Goal: Transaction & Acquisition: Subscribe to service/newsletter

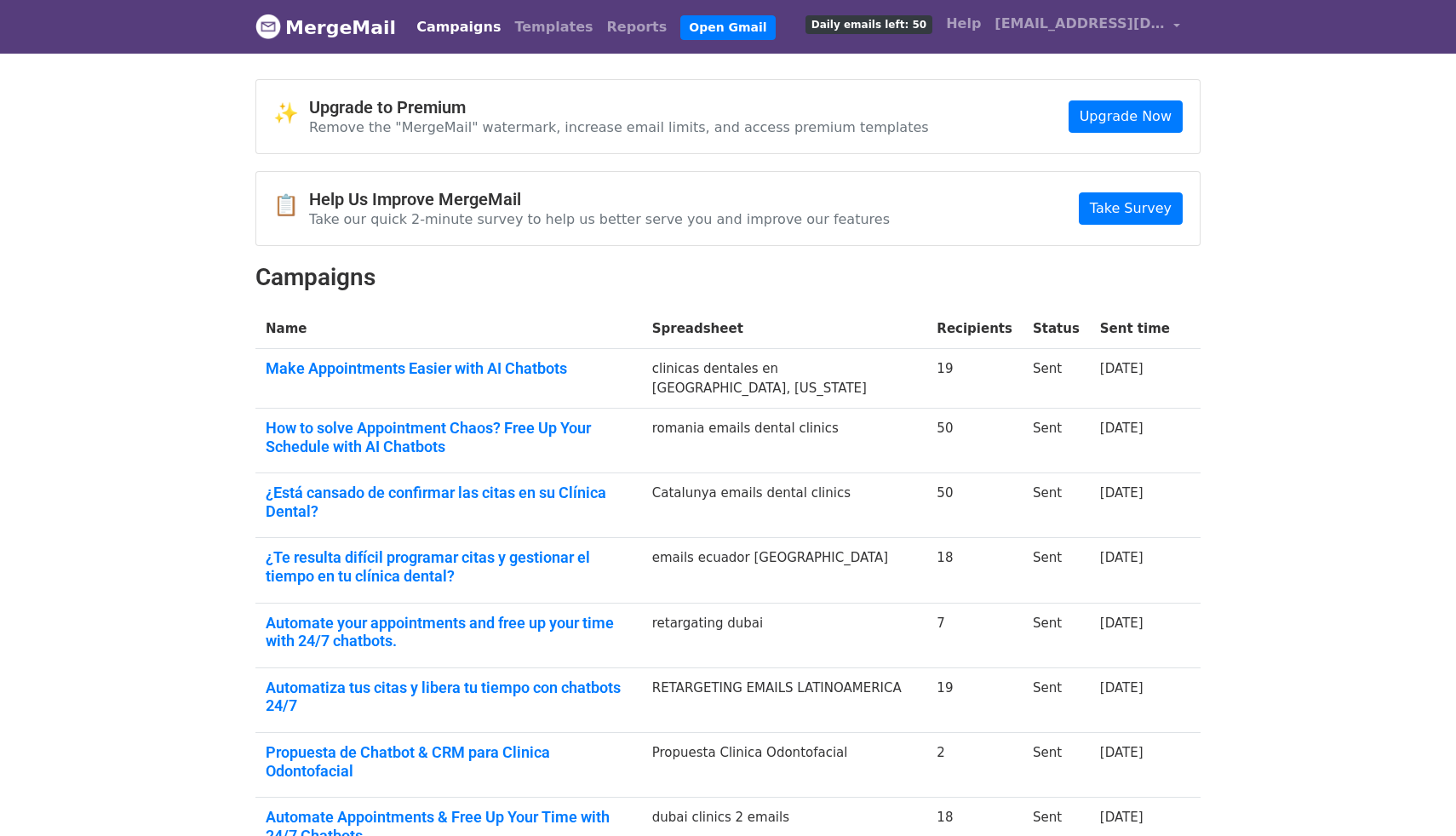
scroll to position [278, 0]
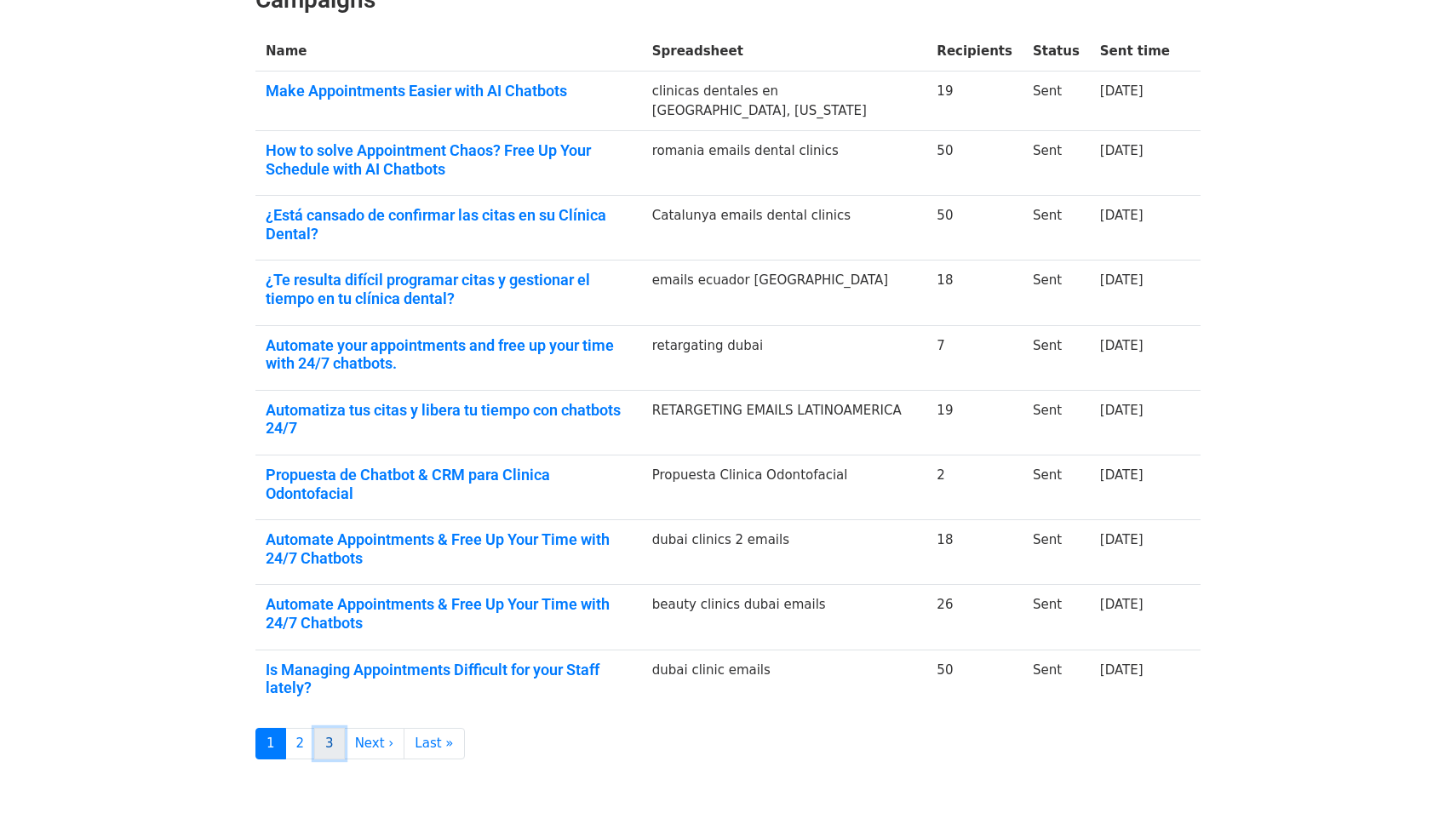
click at [318, 728] on link "3" at bounding box center [329, 743] width 31 height 32
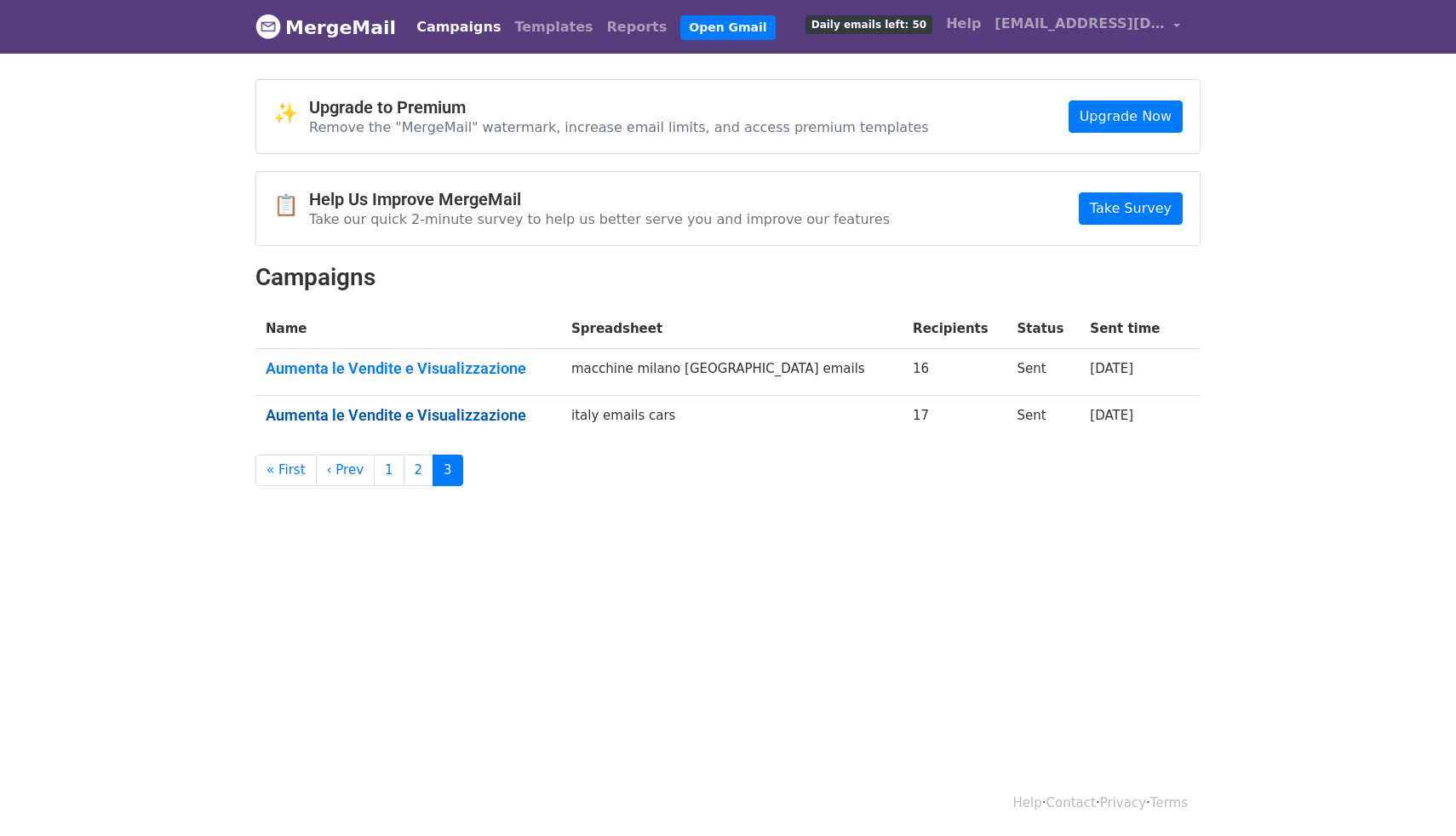
click at [487, 412] on link "Aumenta le Vendite e Visualizzazione" at bounding box center [408, 415] width 285 height 19
click at [412, 479] on link "2" at bounding box center [419, 470] width 31 height 32
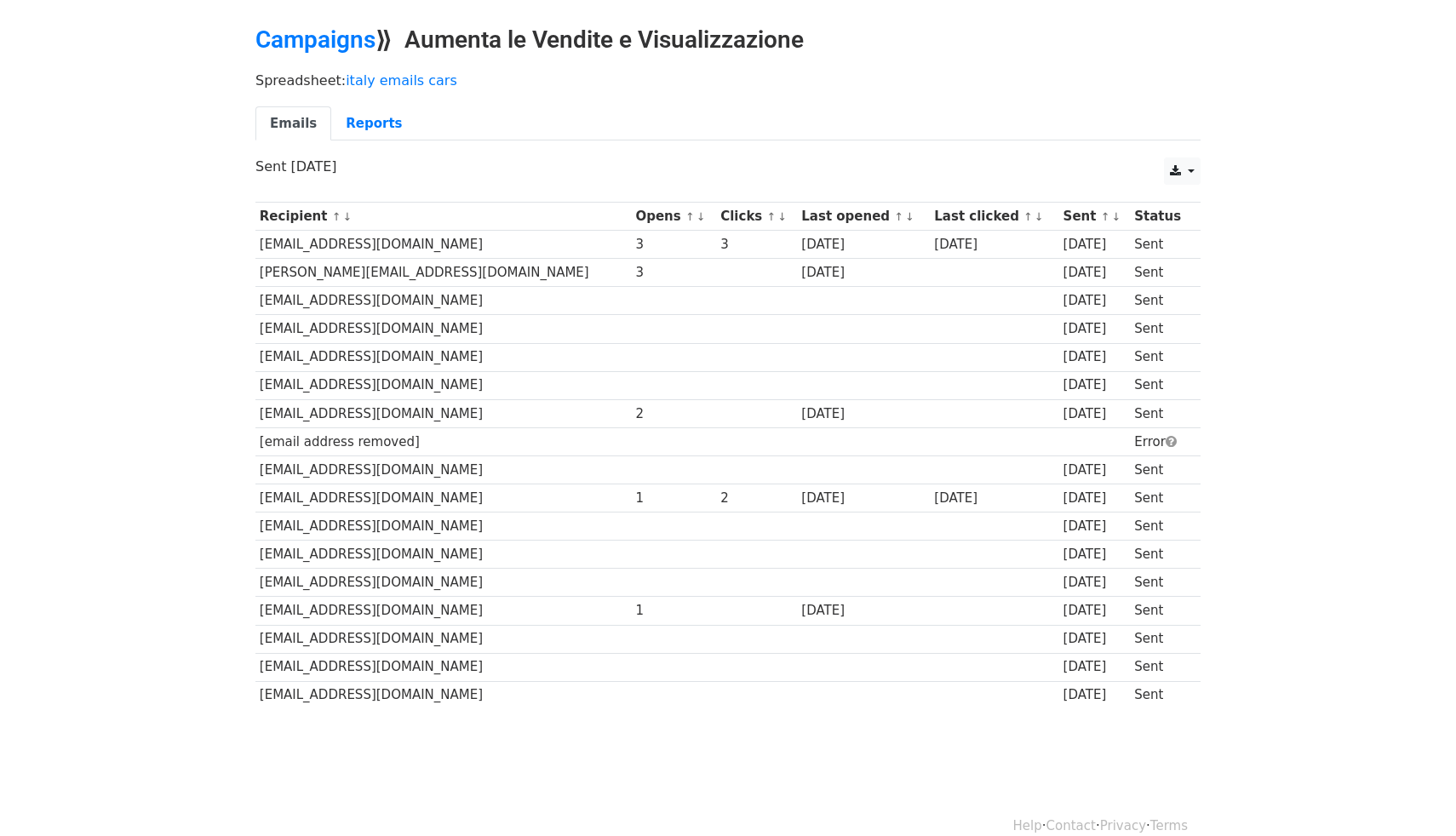
scroll to position [77, 0]
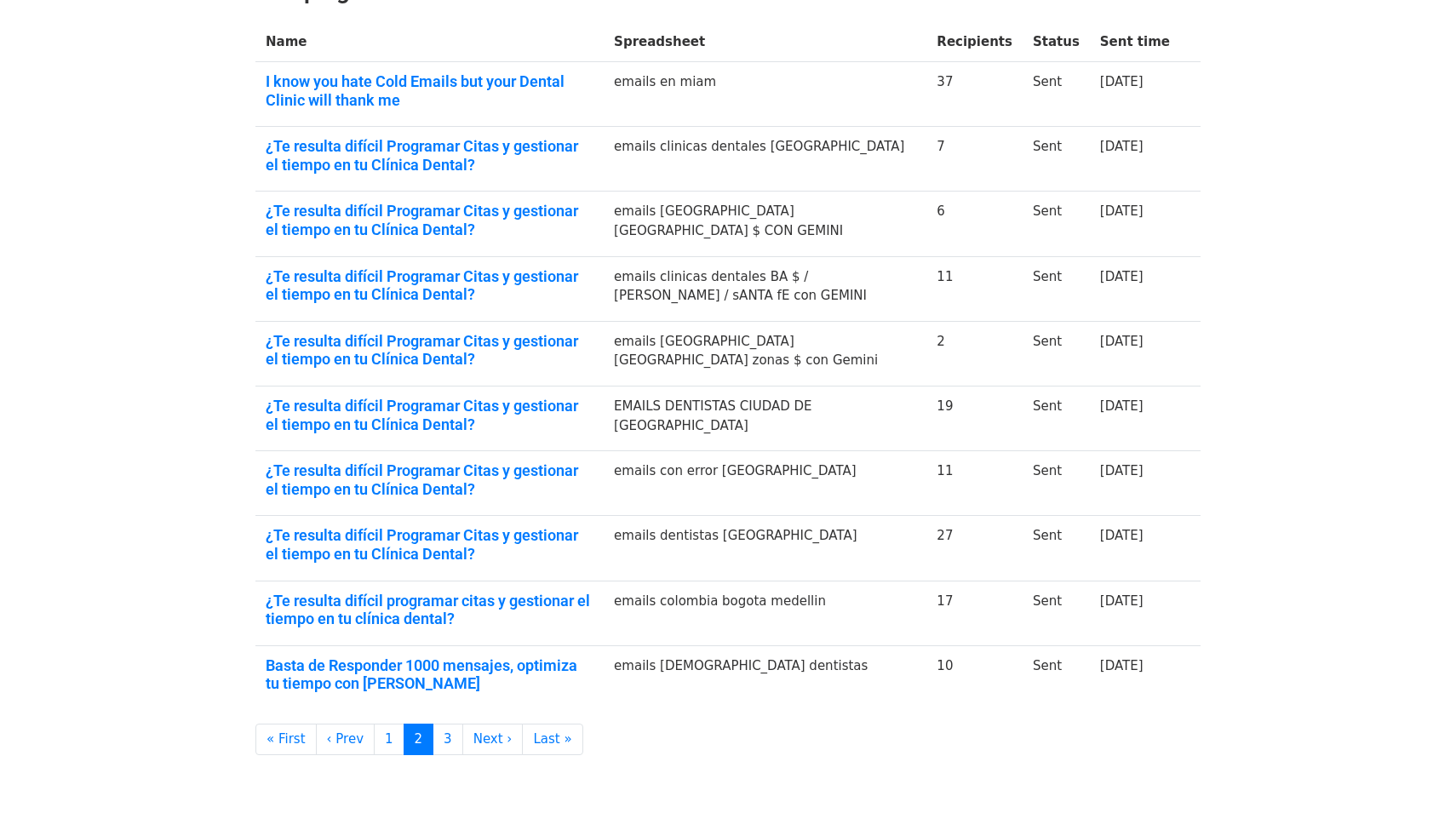
scroll to position [343, 0]
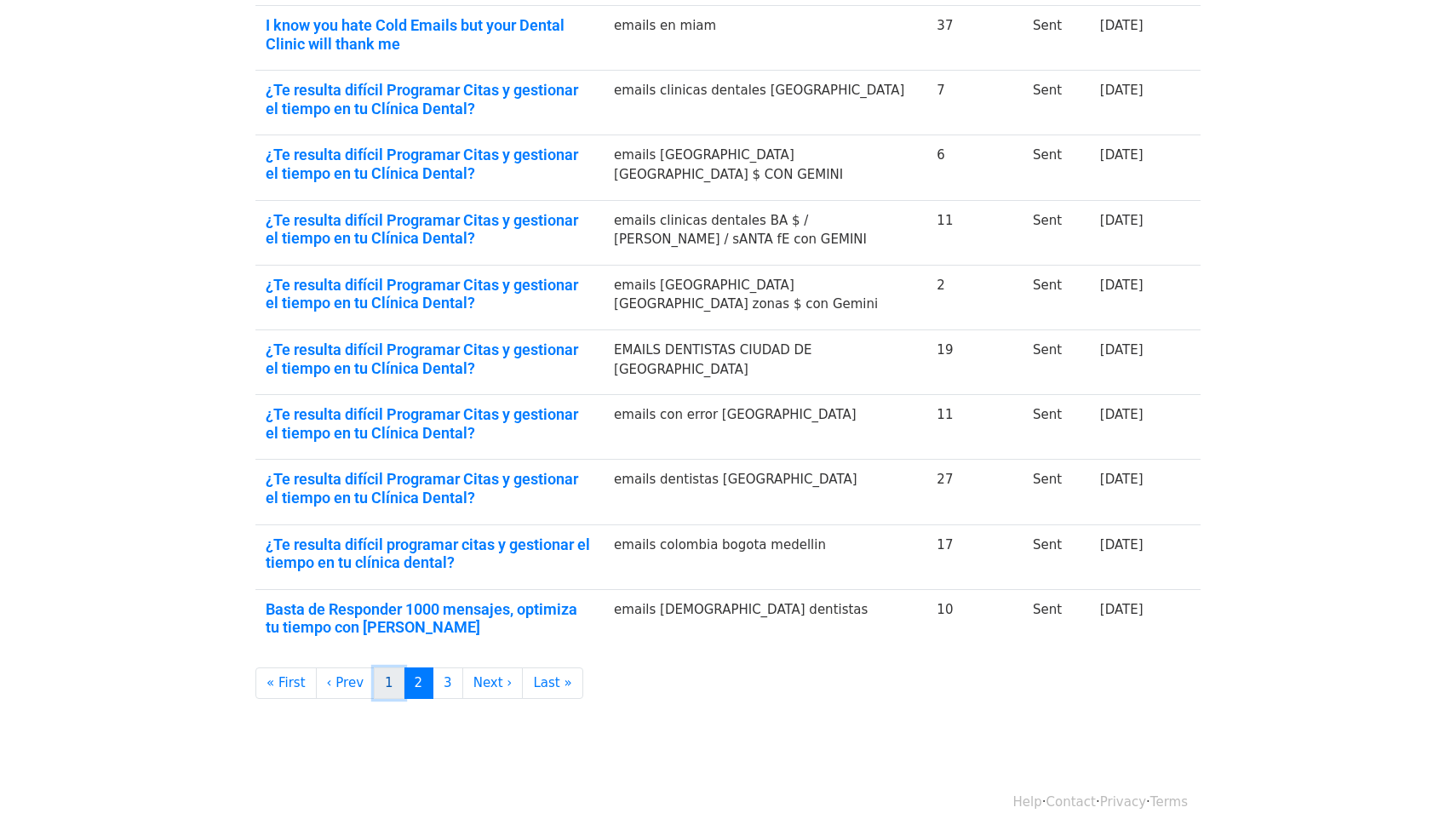
click at [384, 675] on link "1" at bounding box center [389, 682] width 31 height 32
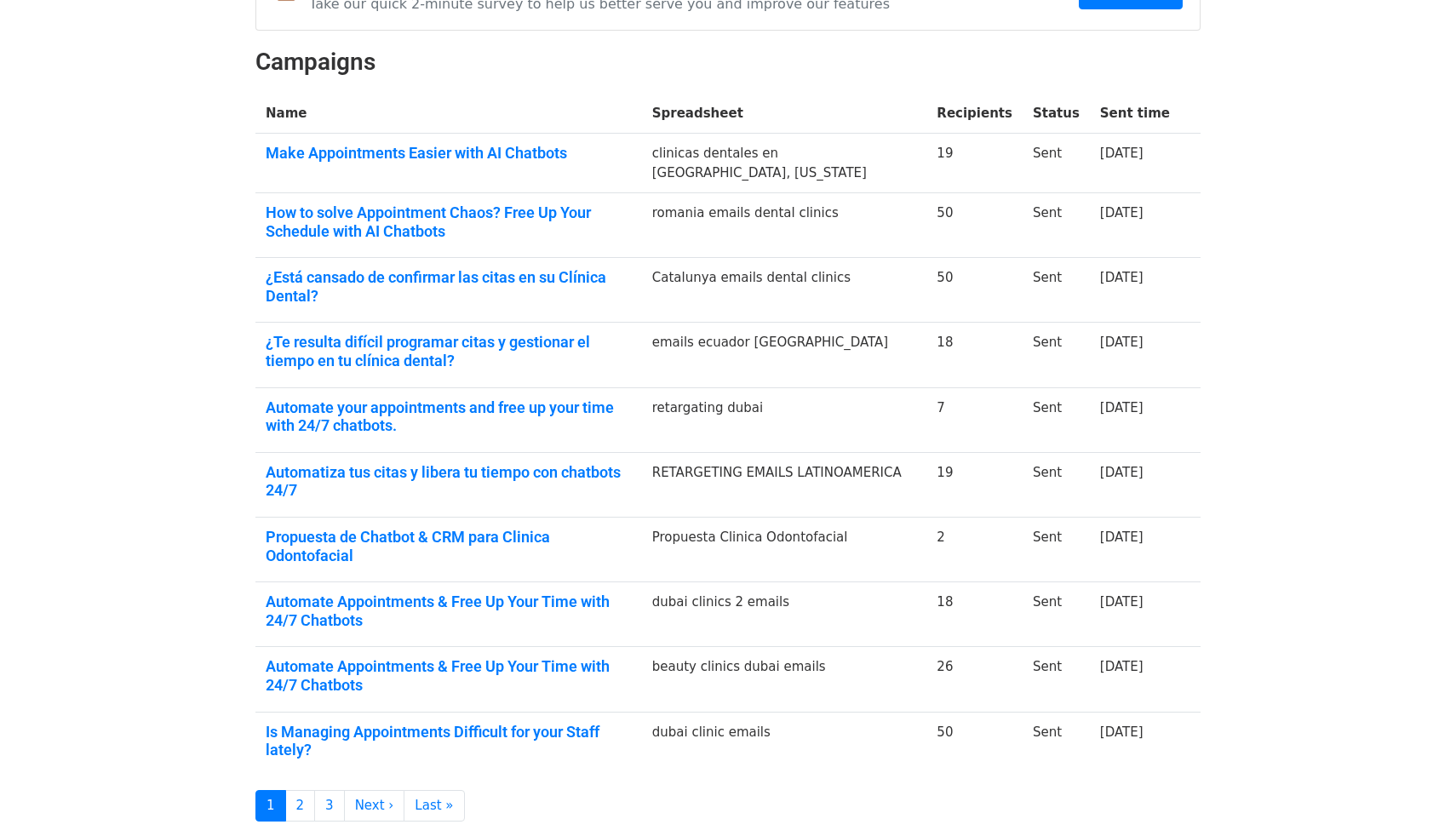
scroll to position [248, 0]
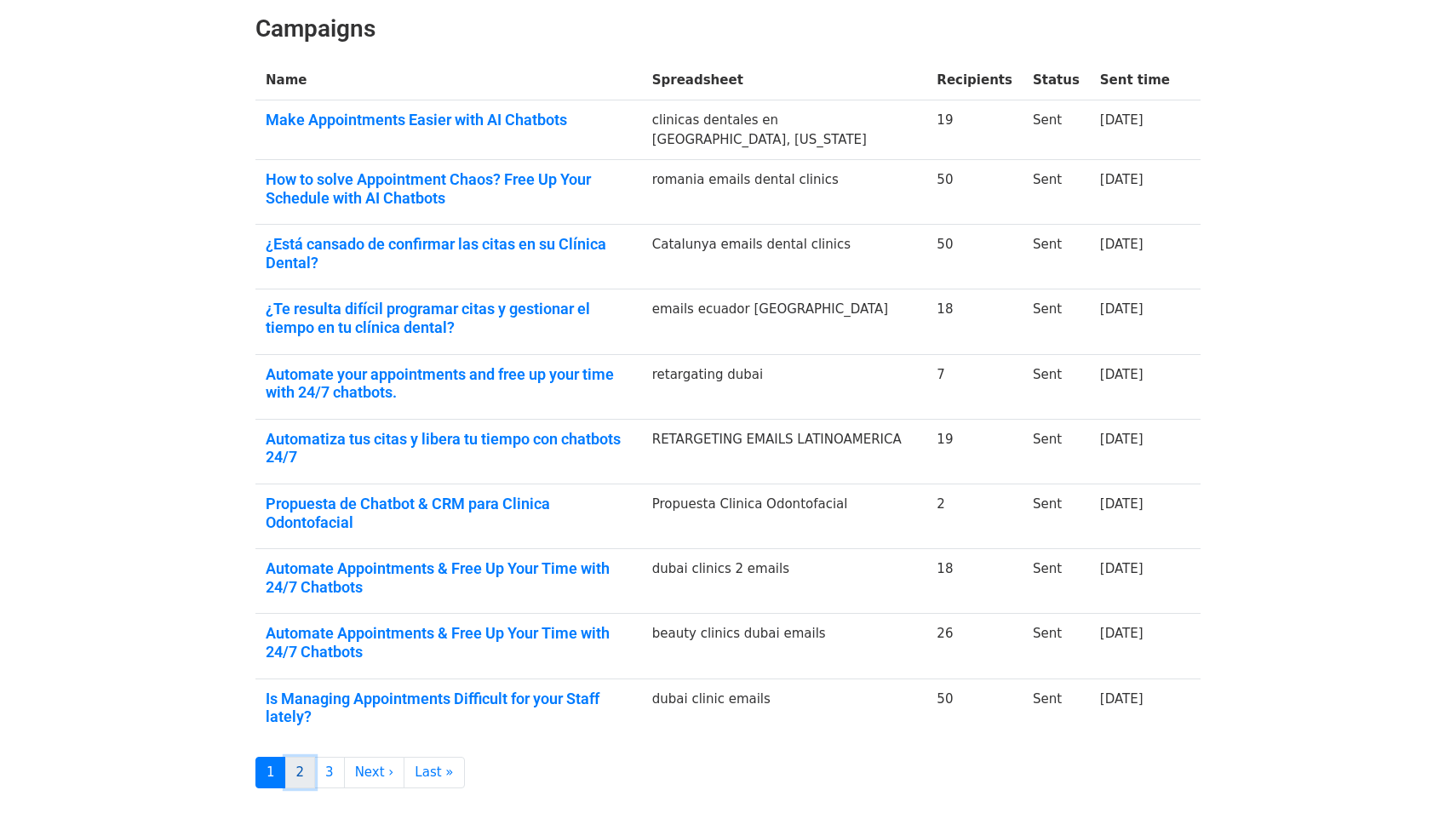
click at [309, 756] on link "2" at bounding box center [301, 772] width 31 height 32
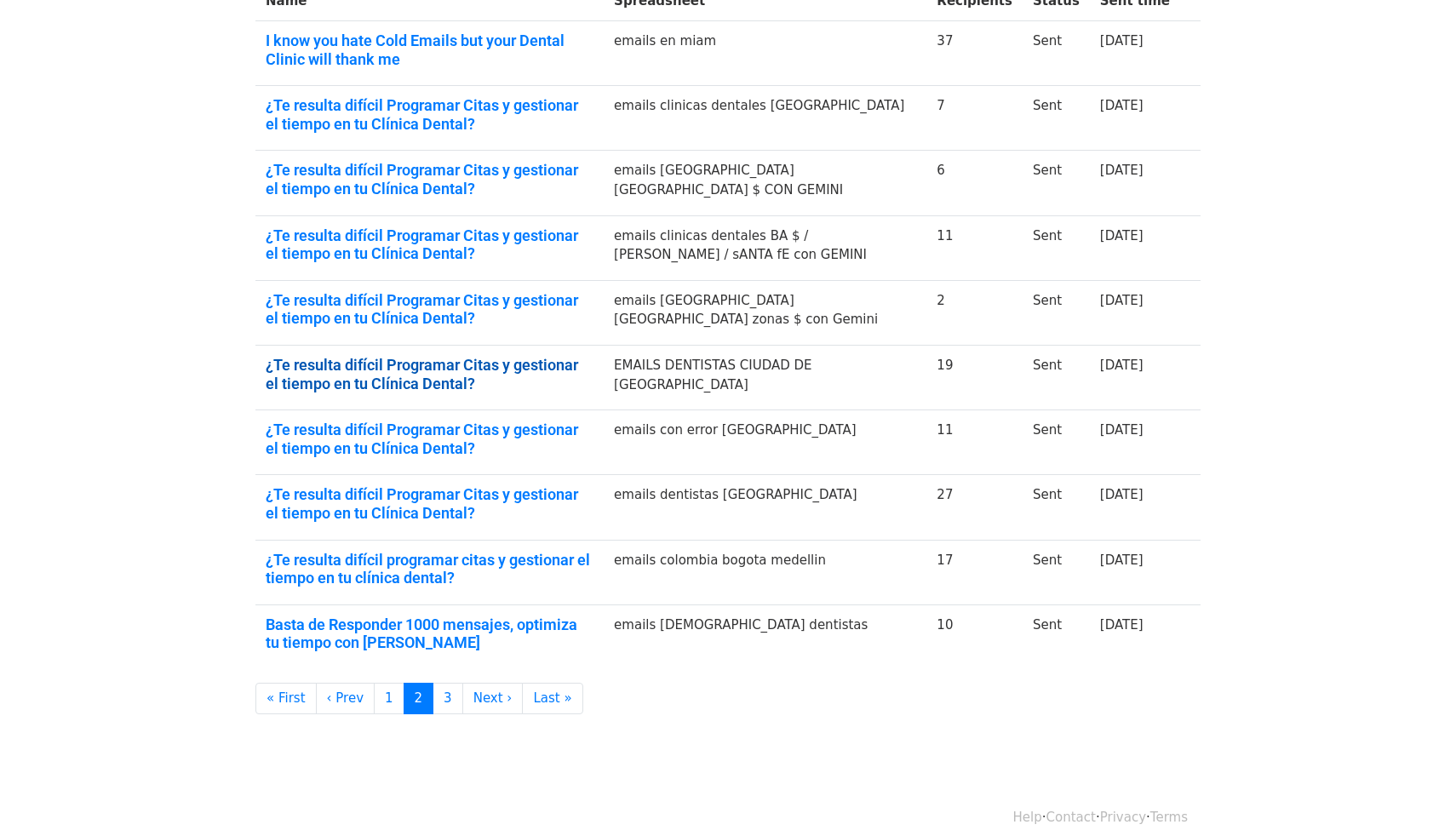
scroll to position [330, 0]
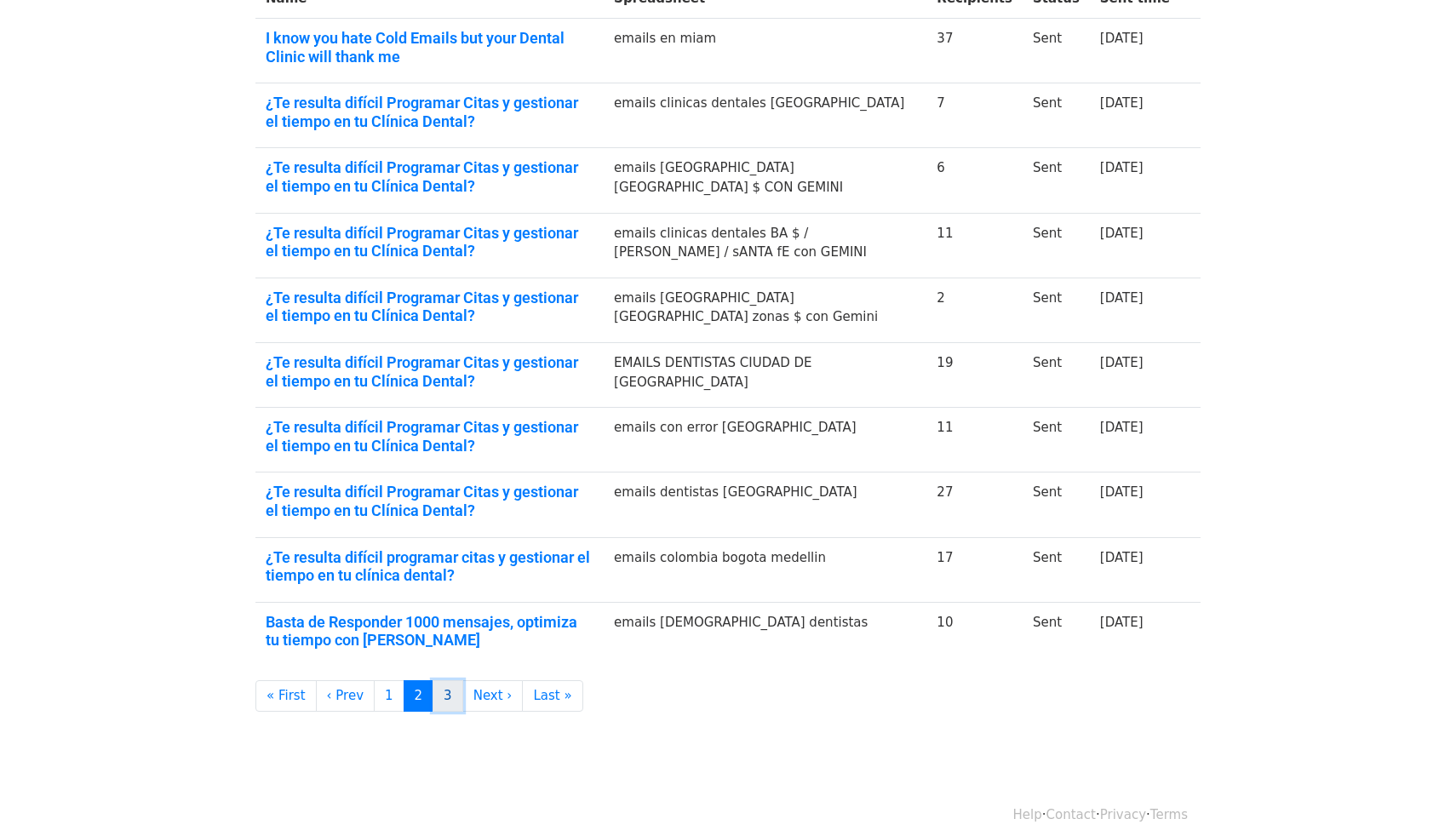
click at [432, 692] on link "3" at bounding box center [448, 695] width 31 height 32
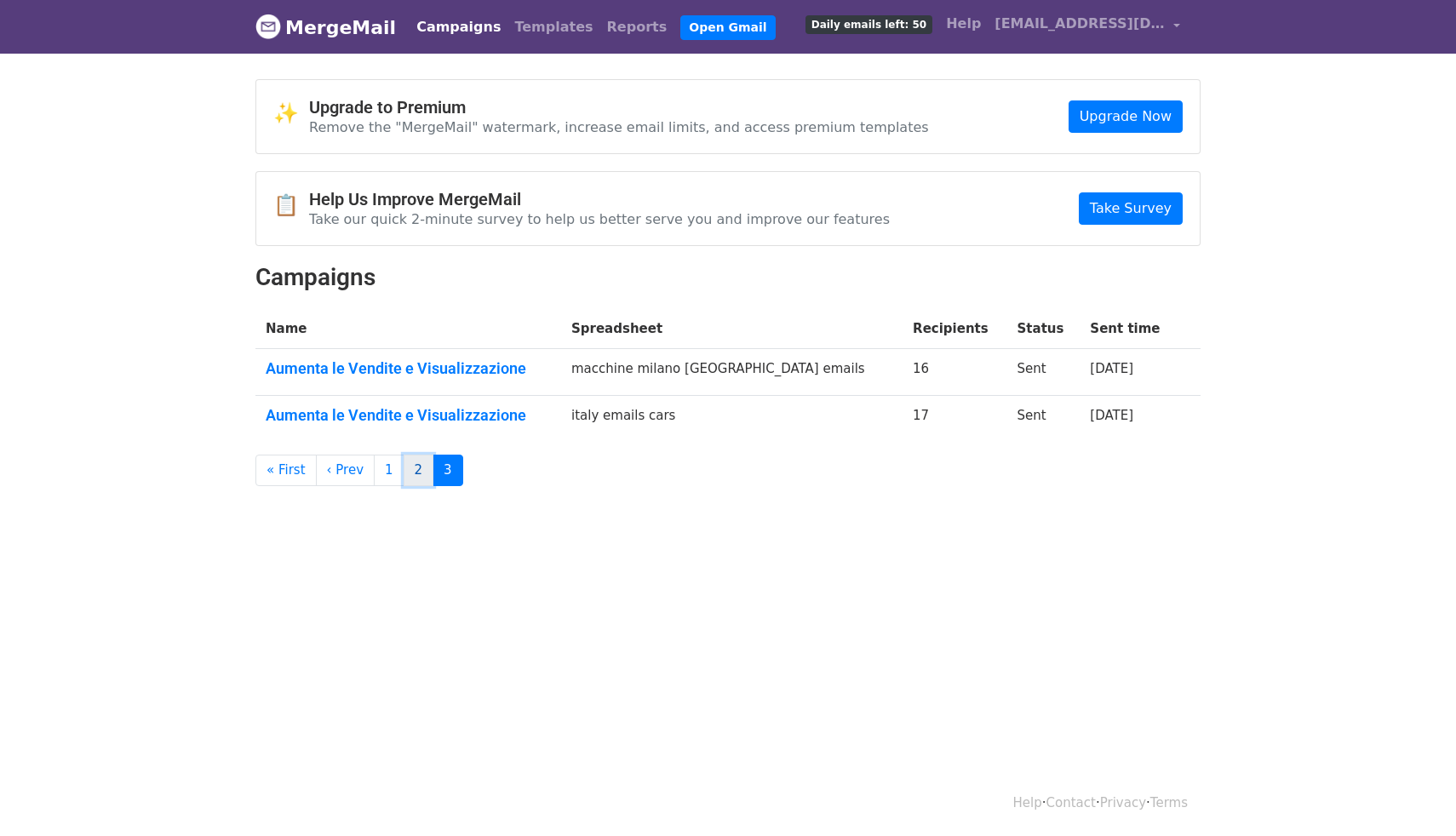
click at [409, 479] on link "2" at bounding box center [419, 470] width 31 height 32
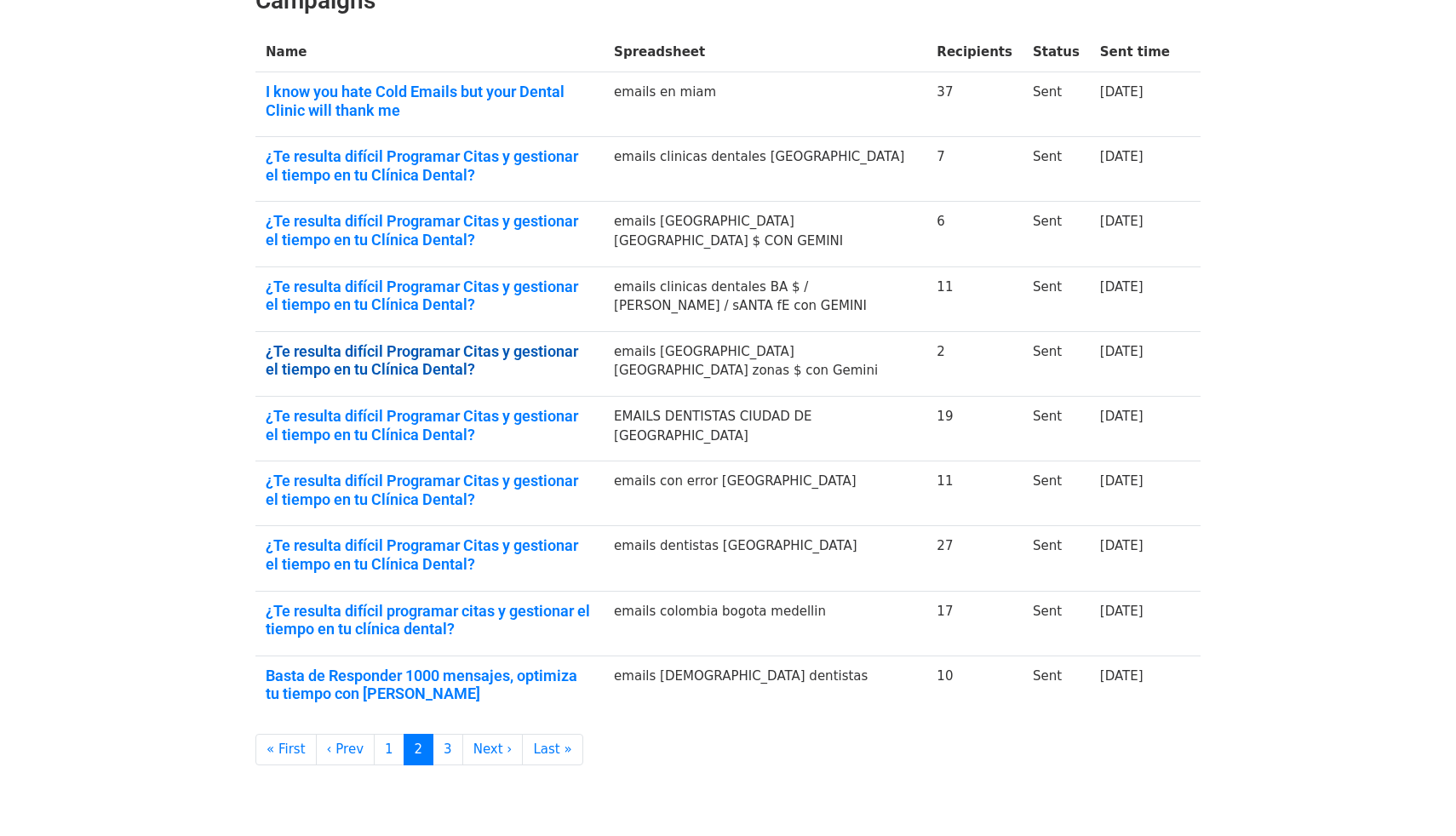
scroll to position [343, 0]
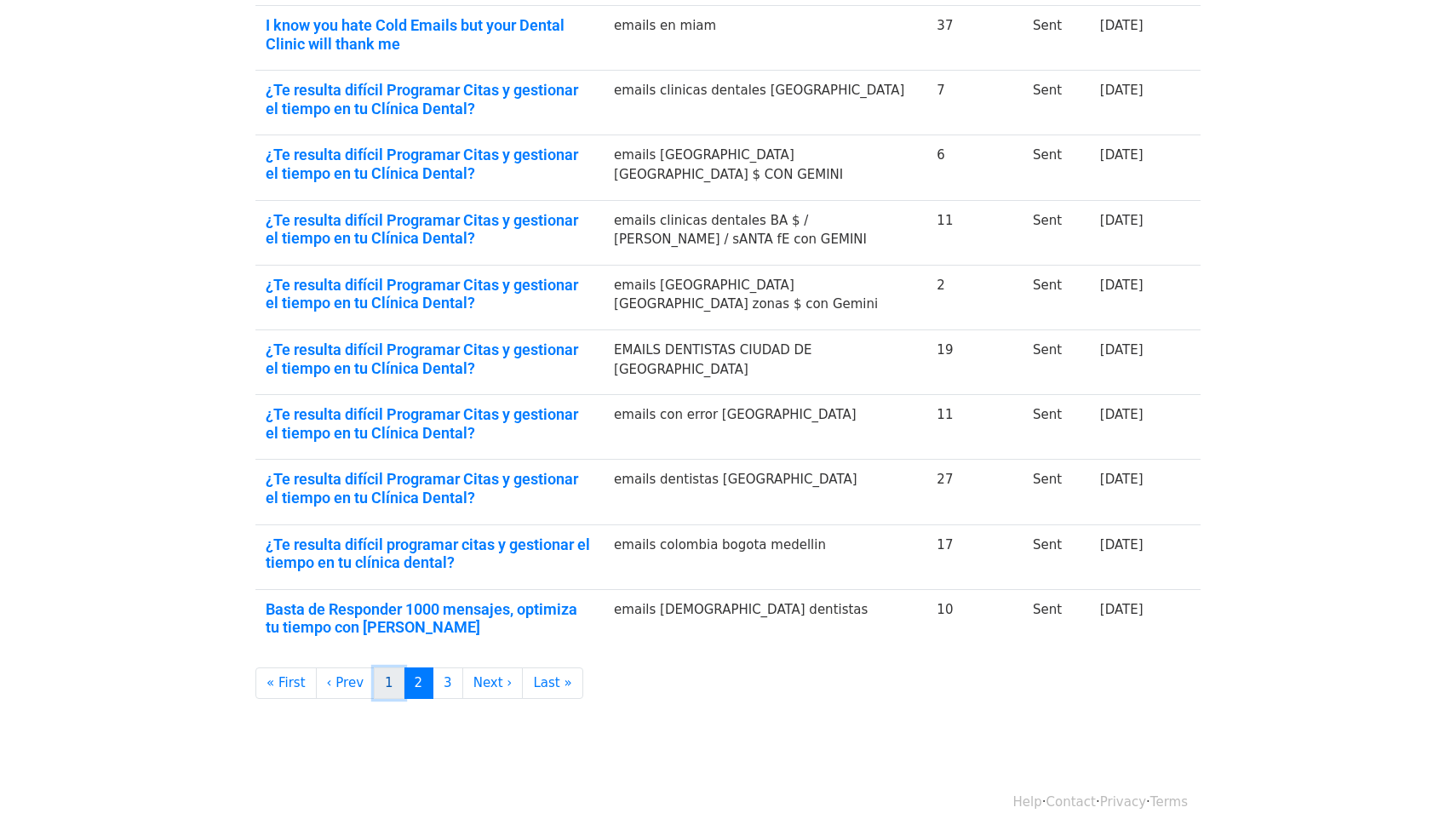
click at [389, 674] on link "1" at bounding box center [389, 682] width 31 height 32
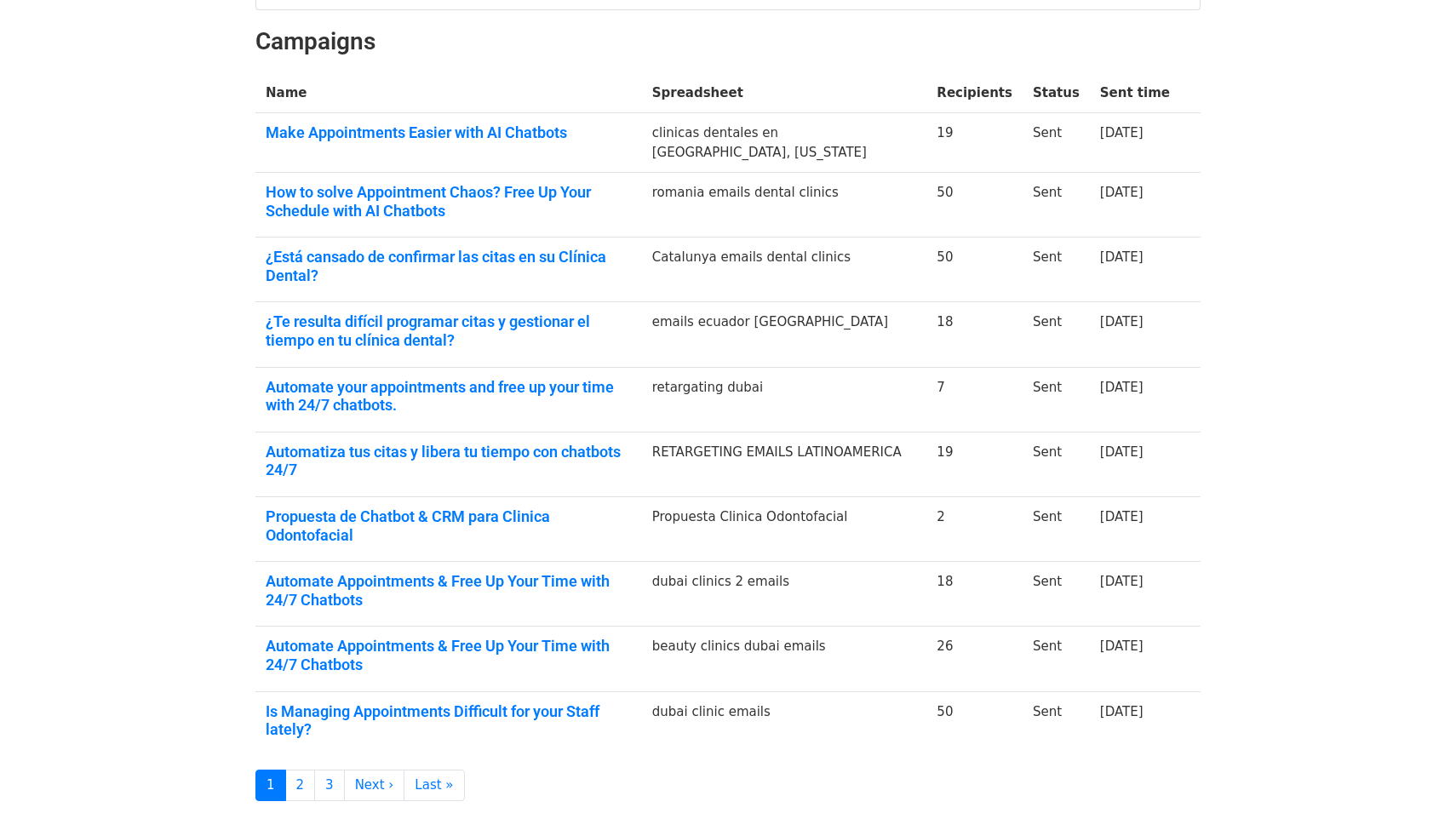
scroll to position [244, 0]
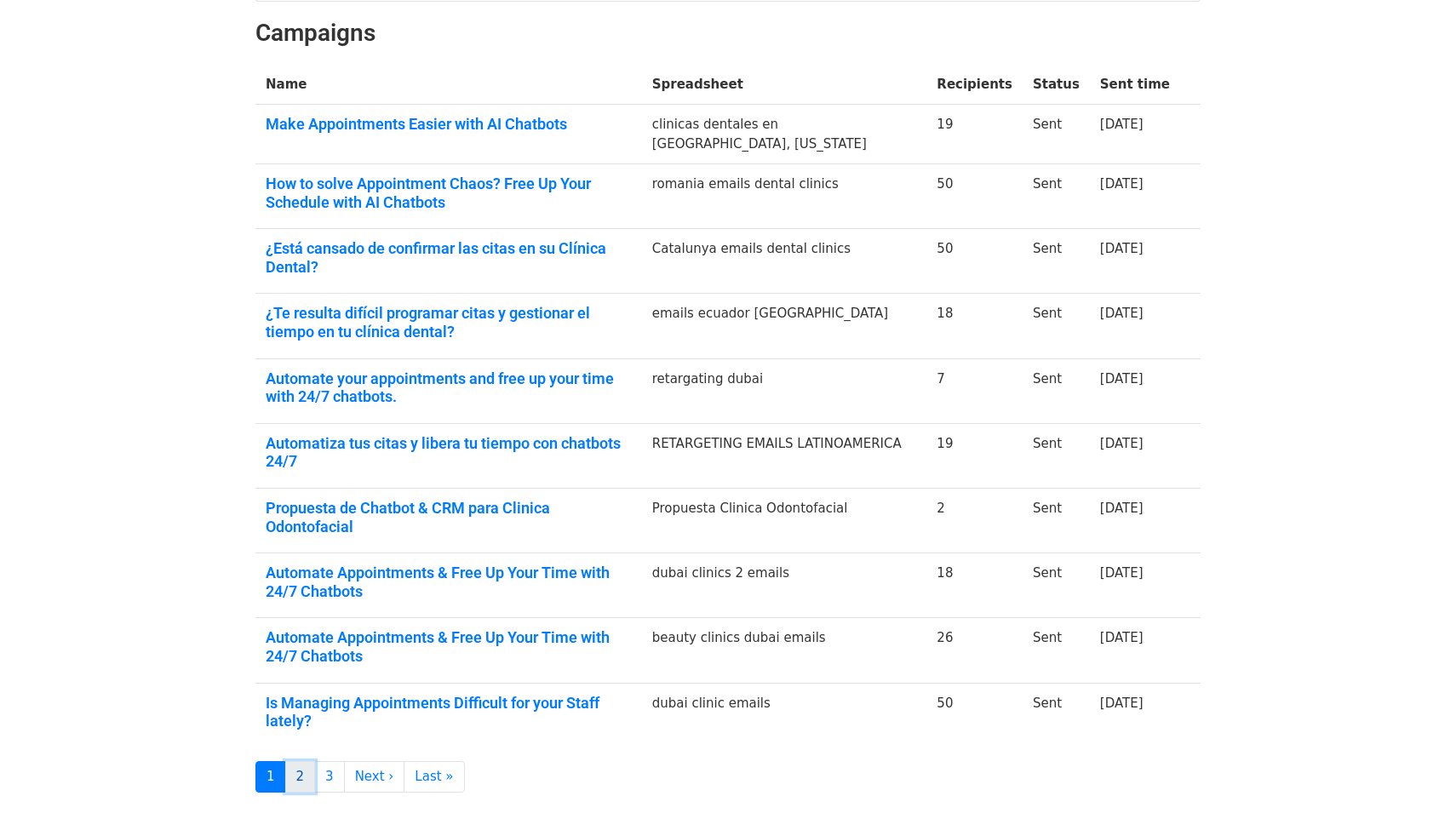
click at [291, 760] on link "2" at bounding box center [301, 776] width 31 height 32
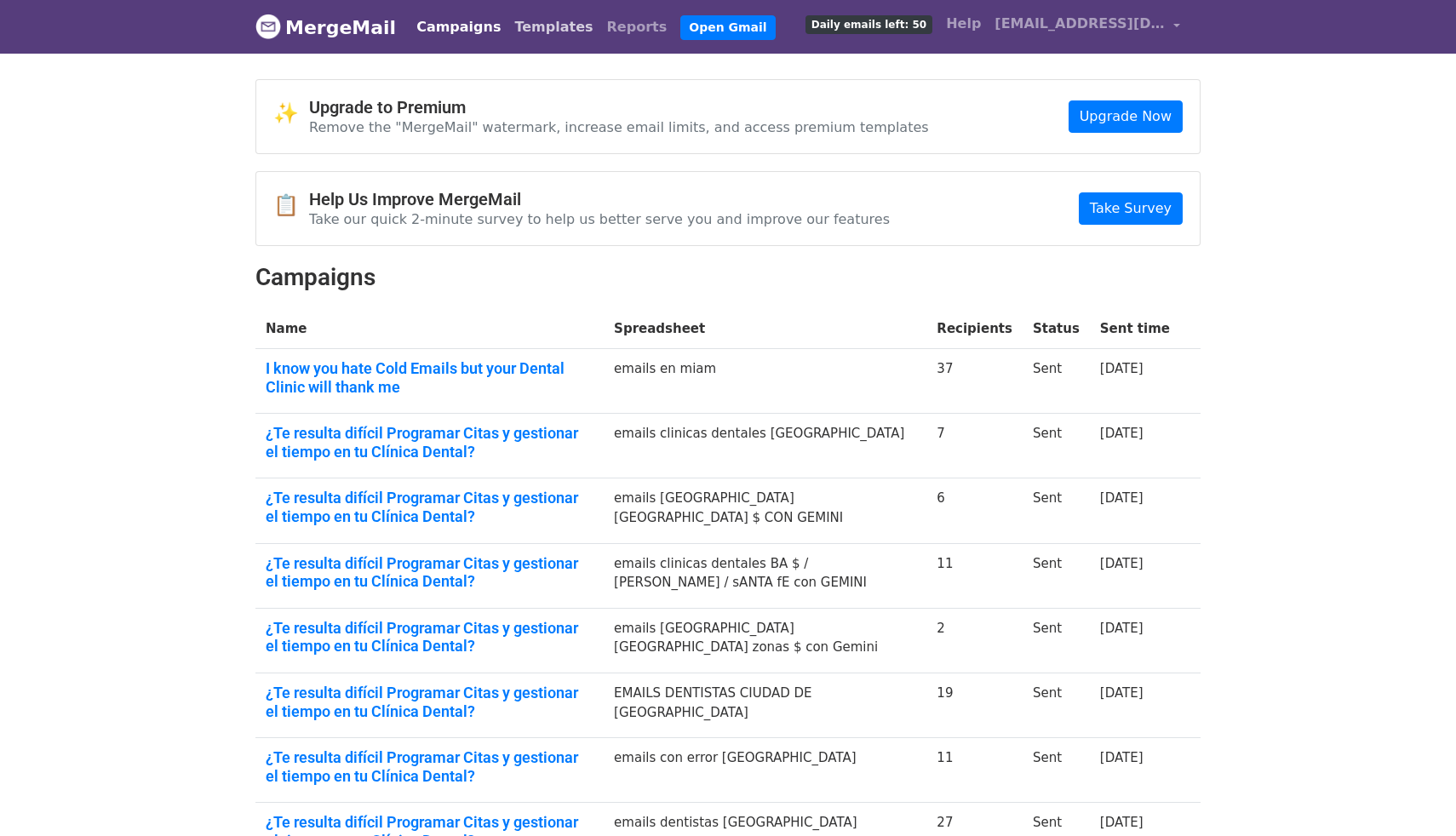
click at [525, 43] on link "Templates" at bounding box center [553, 27] width 92 height 34
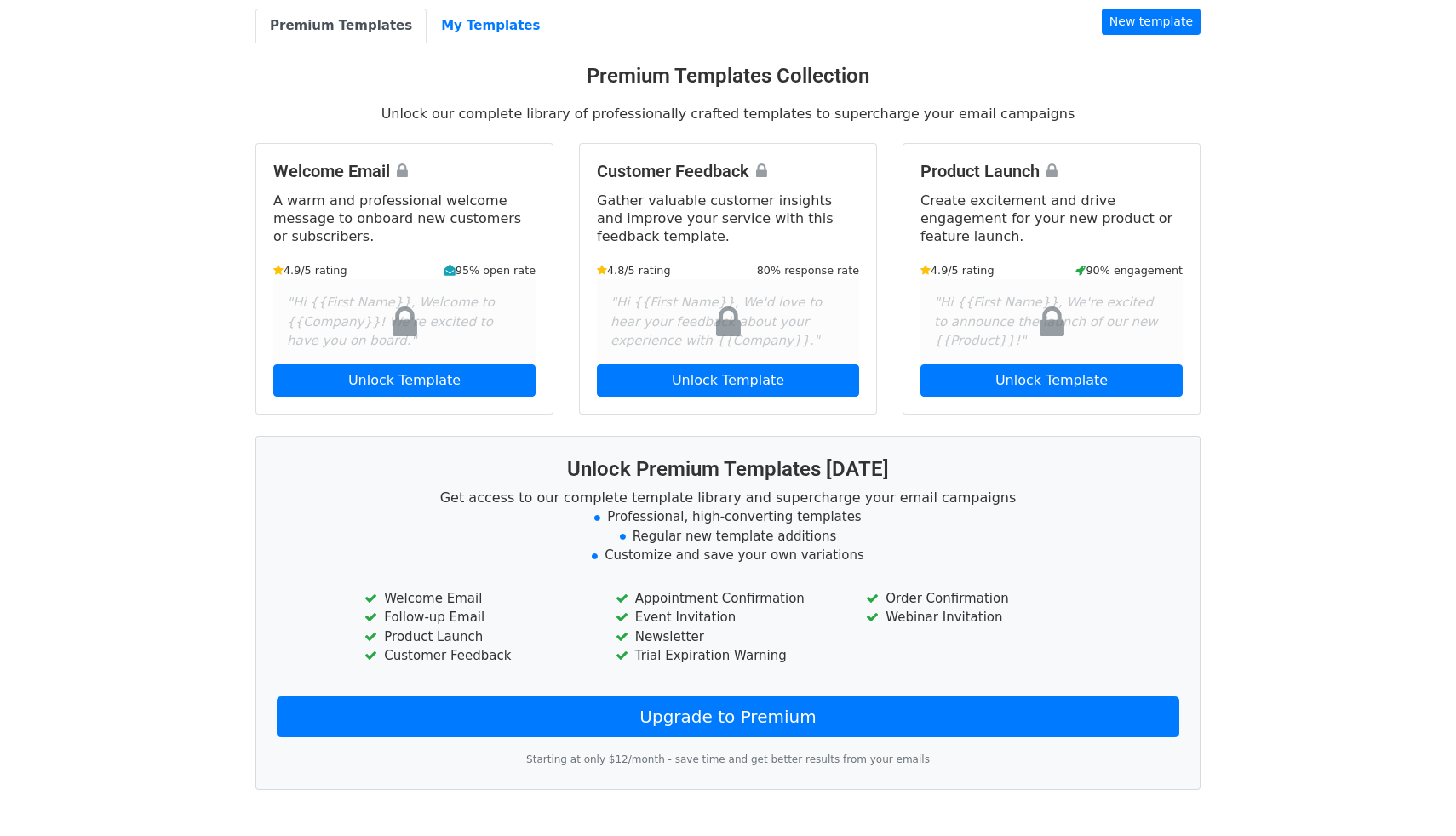
scroll to position [165, 0]
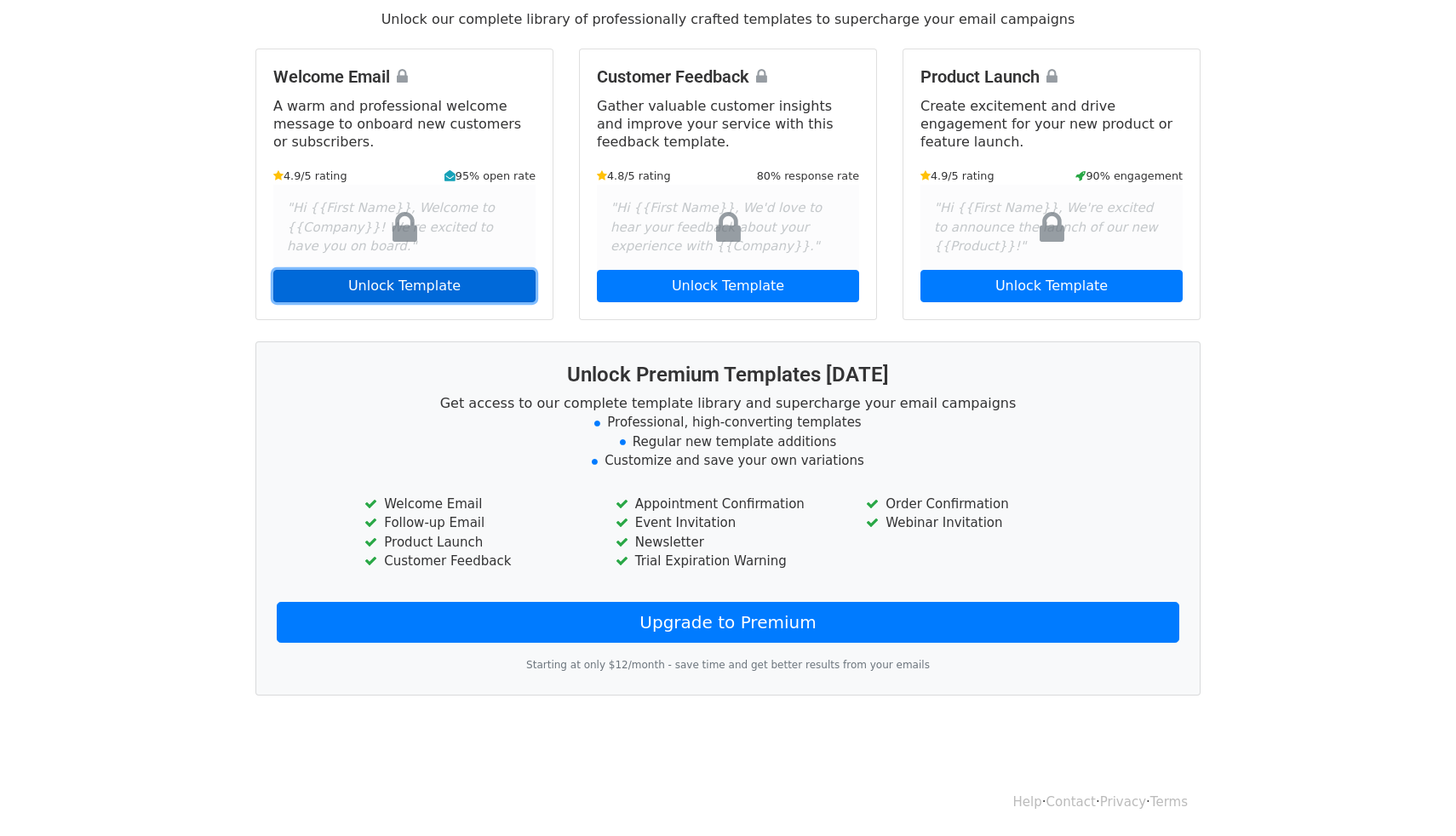
click at [458, 298] on link "Unlock Template" at bounding box center [404, 286] width 262 height 33
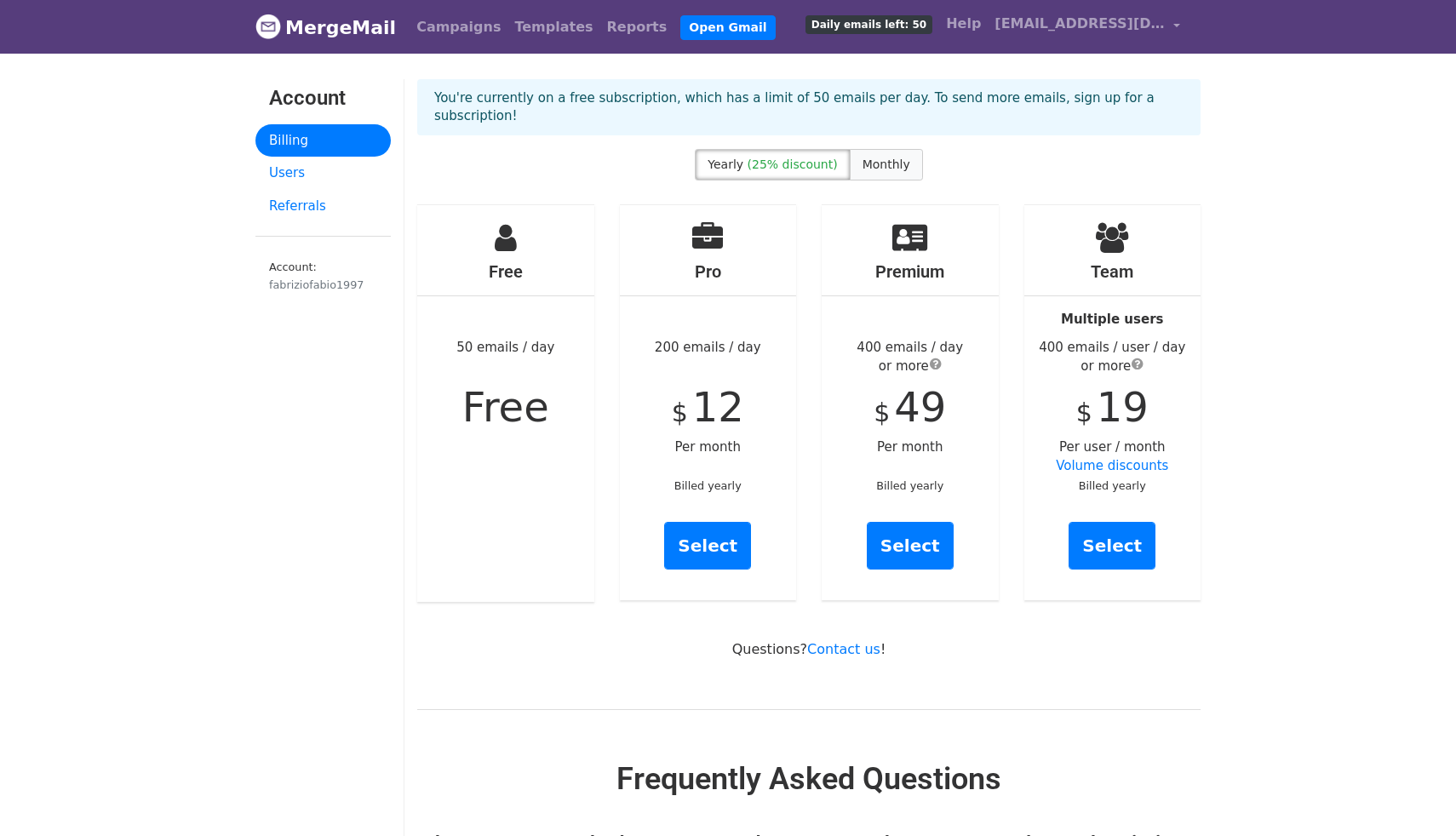
click at [883, 157] on span "Monthly" at bounding box center [885, 164] width 47 height 14
click at [300, 175] on link "Users" at bounding box center [322, 173] width 135 height 34
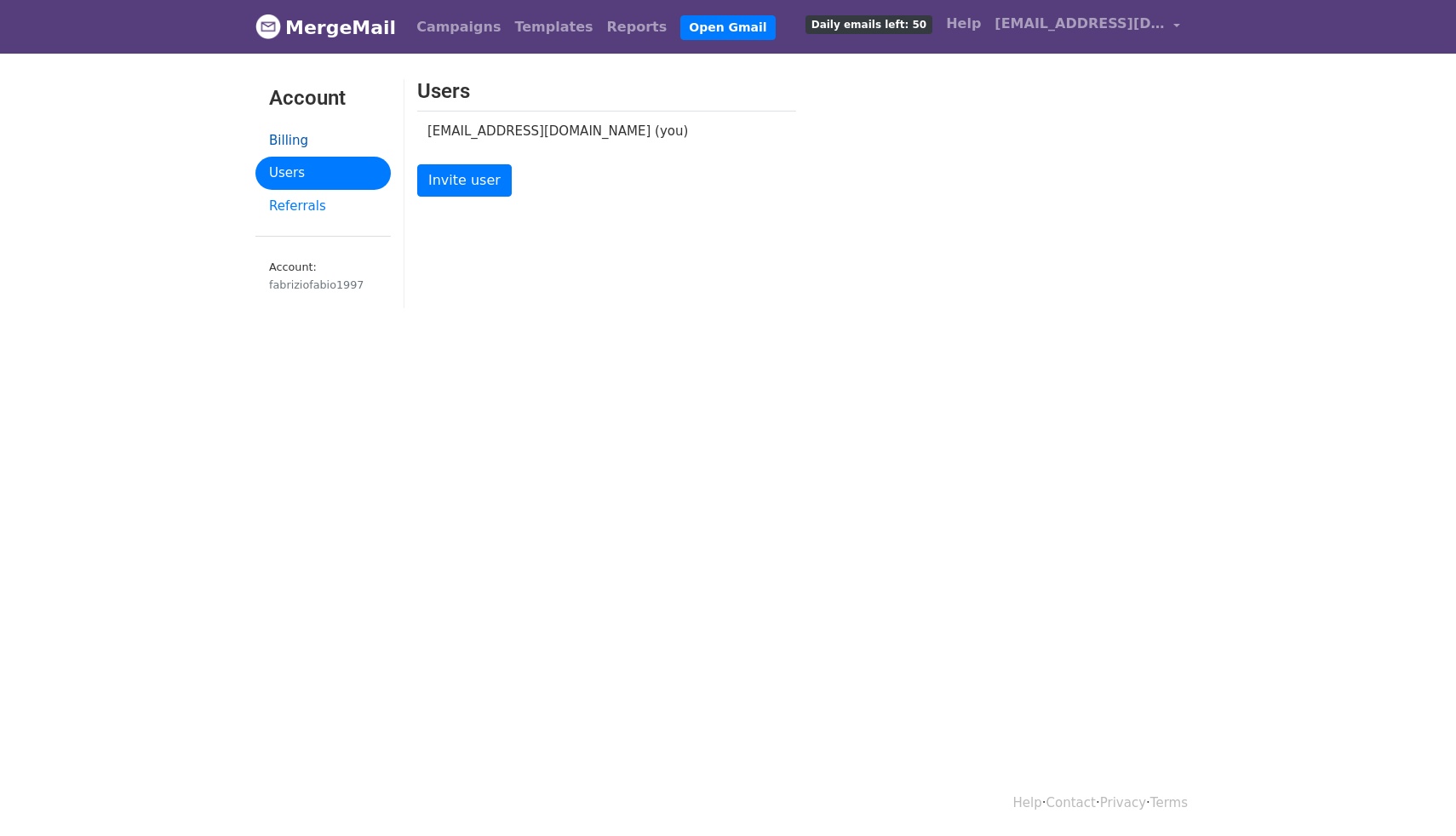
click at [286, 132] on link "Billing" at bounding box center [322, 141] width 135 height 34
